Goal: Check status: Check status

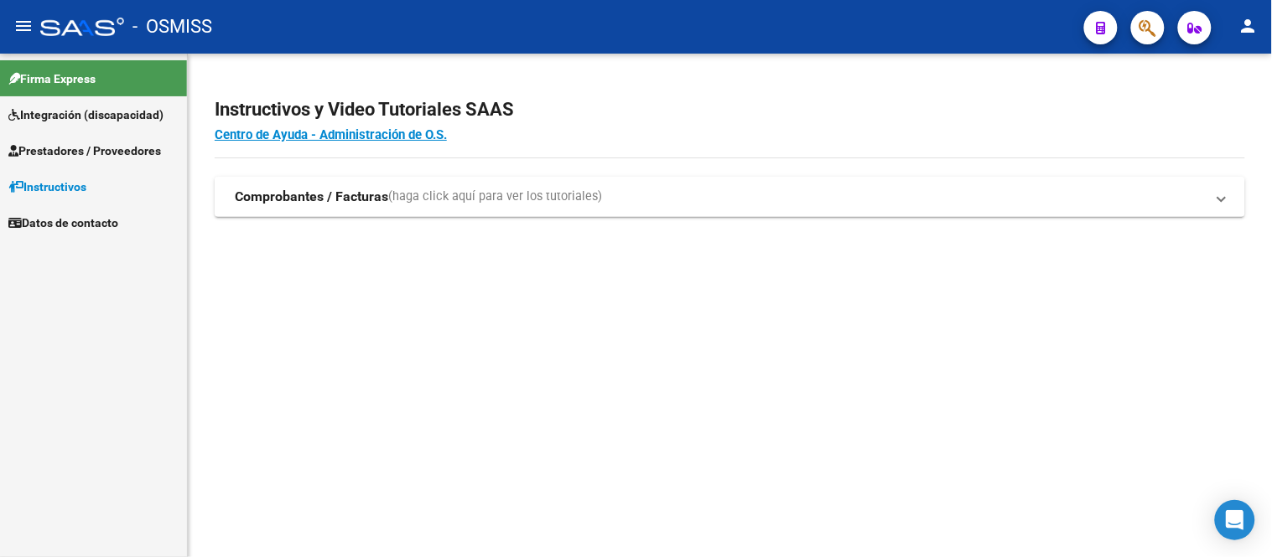
click at [82, 115] on span "Integración (discapacidad)" at bounding box center [85, 115] width 155 height 18
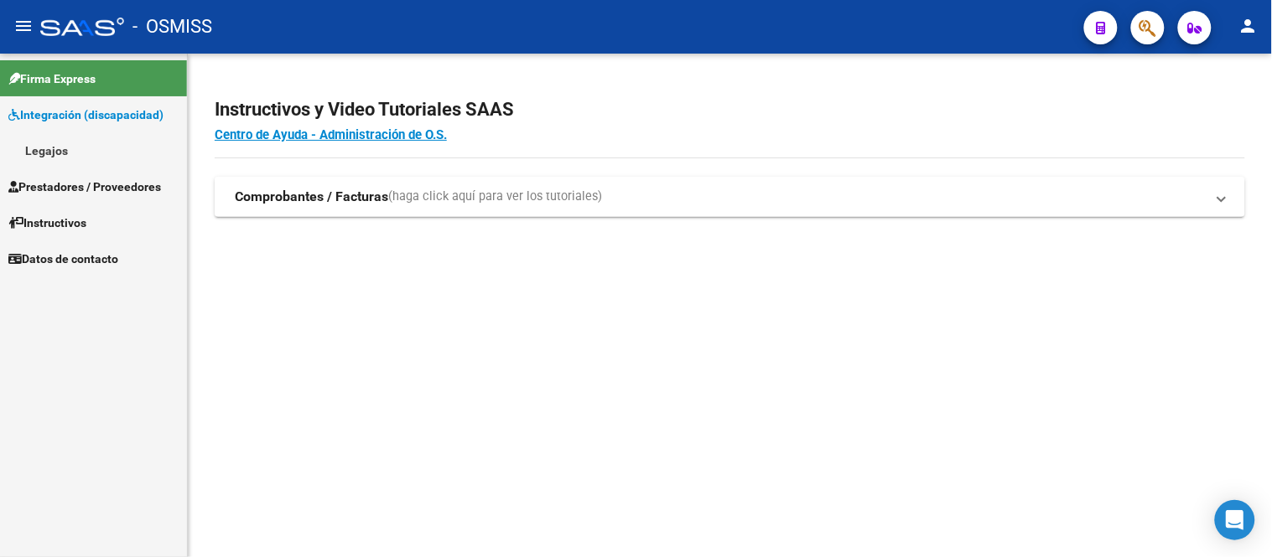
click at [74, 162] on link "Legajos" at bounding box center [93, 150] width 187 height 36
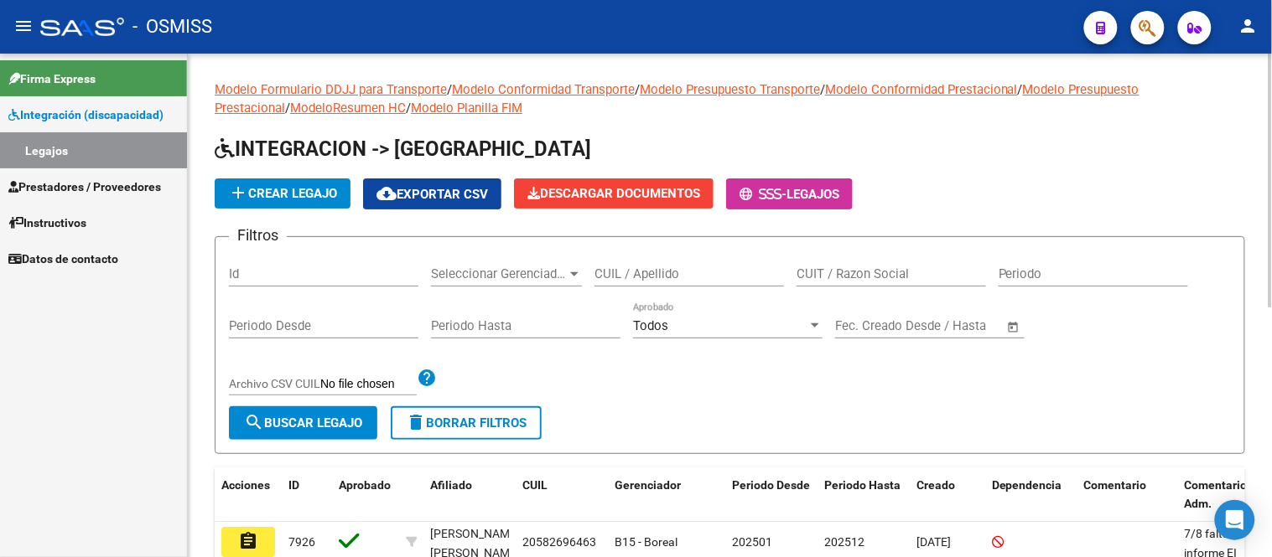
click at [254, 262] on div "Id" at bounding box center [323, 269] width 189 height 36
type input "7659"
click at [322, 427] on span "search Buscar Legajo" at bounding box center [303, 423] width 118 height 15
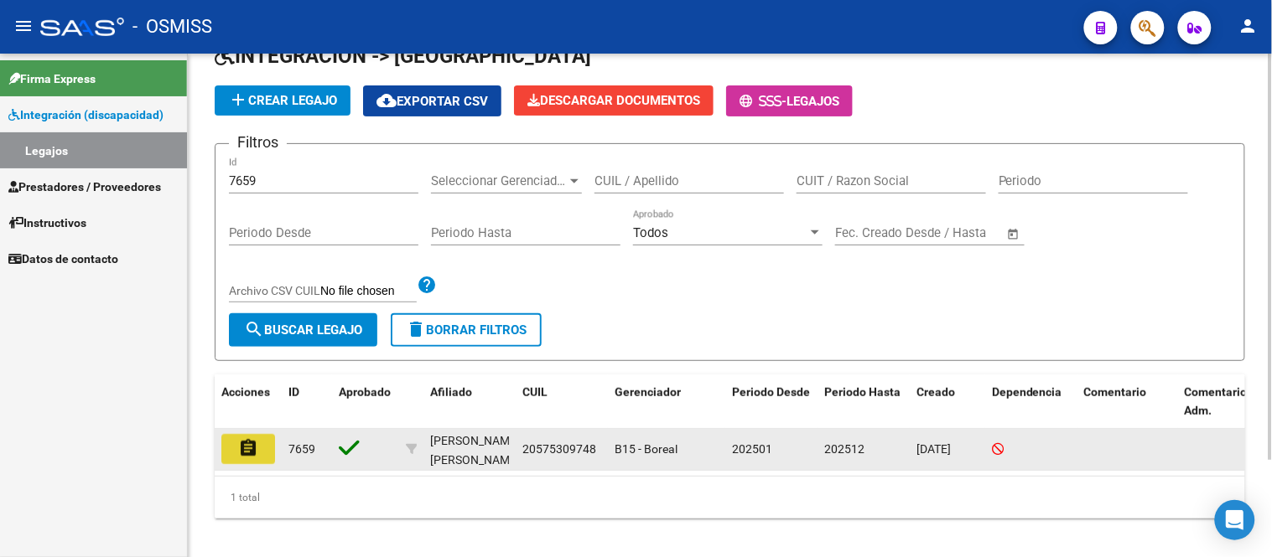
click at [254, 441] on mat-icon "assignment" at bounding box center [248, 448] width 20 height 20
